Goal: Information Seeking & Learning: Learn about a topic

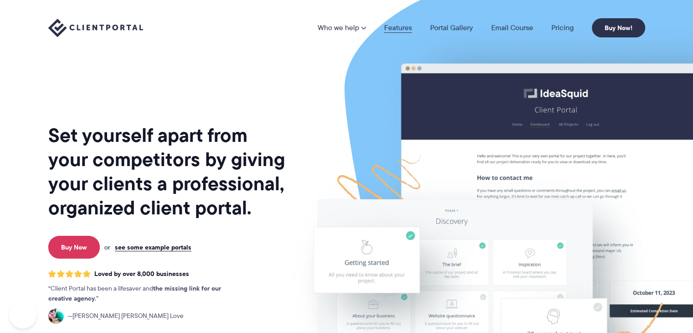
click at [402, 28] on link "Features" at bounding box center [398, 27] width 28 height 7
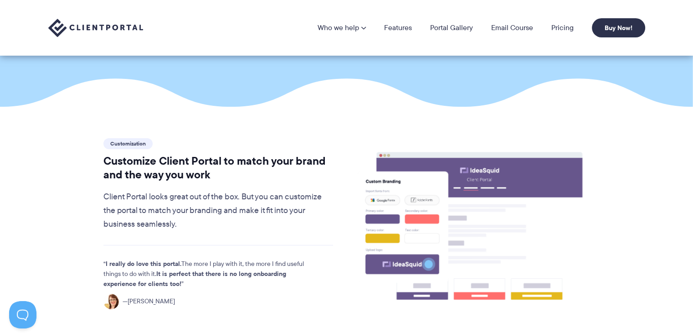
scroll to position [165, 0]
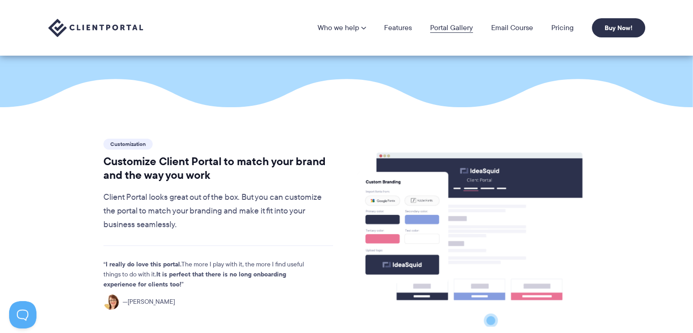
click at [460, 26] on link "Portal Gallery" at bounding box center [451, 27] width 43 height 7
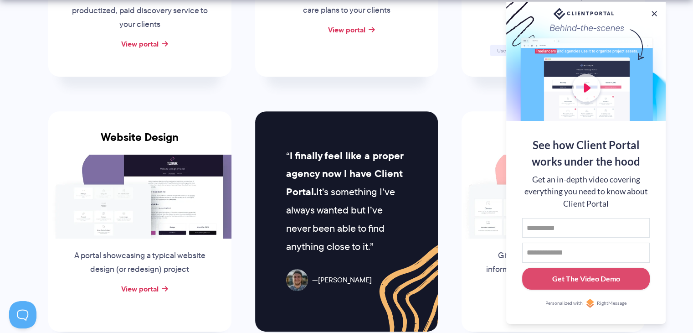
scroll to position [357, 0]
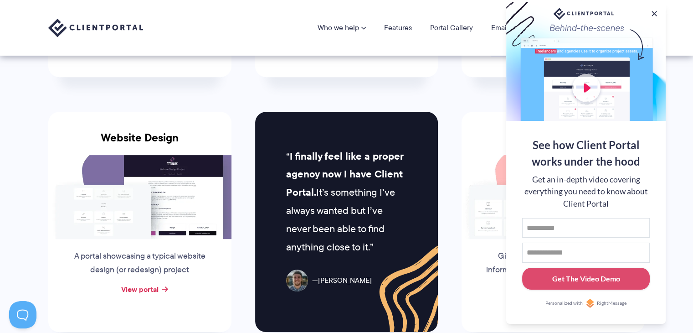
click at [451, 103] on li "School and Parent Give parents a place to find key information about your schoo…" at bounding box center [553, 221] width 207 height 255
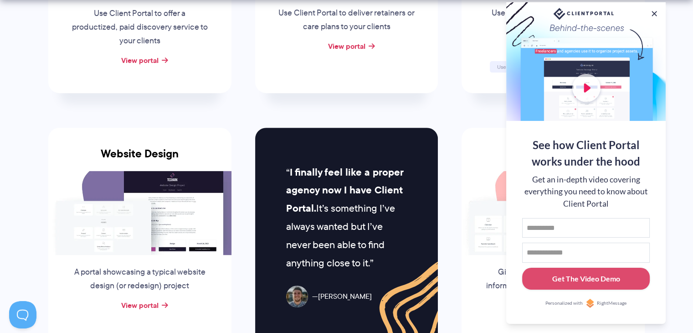
scroll to position [339, 0]
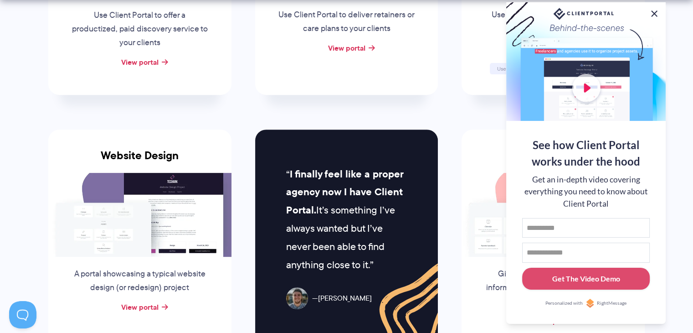
click at [655, 11] on button at bounding box center [654, 13] width 11 height 11
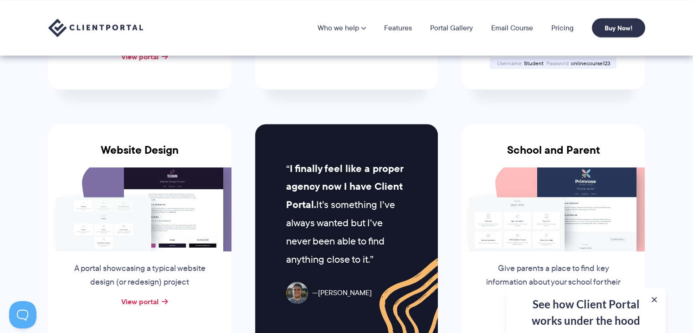
scroll to position [0, 0]
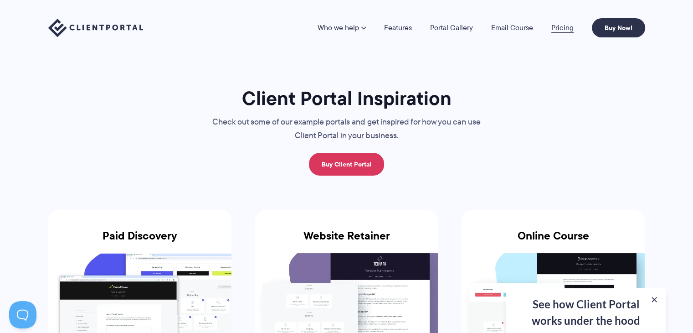
click at [568, 27] on link "Pricing" at bounding box center [562, 27] width 22 height 7
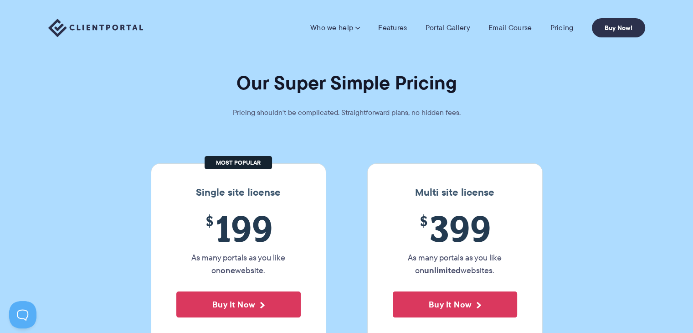
click at [260, 132] on section "Our Super Simple Pricing Pricing shouldn't be complicated. Straightforward plan…" at bounding box center [346, 175] width 693 height 350
